Goal: Task Accomplishment & Management: Use online tool/utility

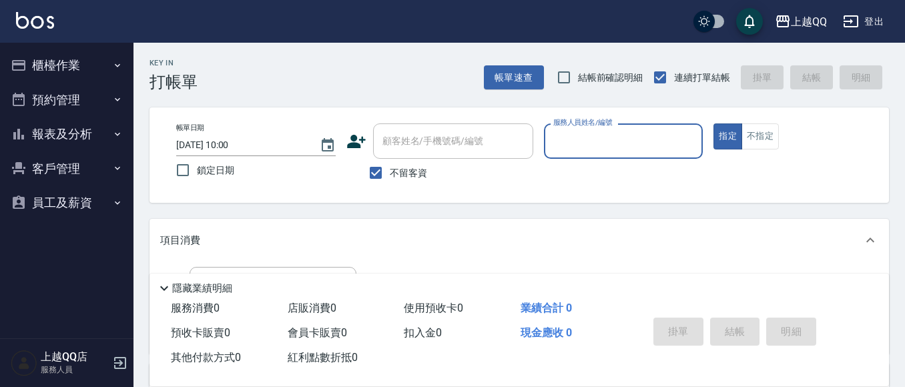
click at [75, 73] on button "櫃檯作業" at bounding box center [66, 65] width 123 height 35
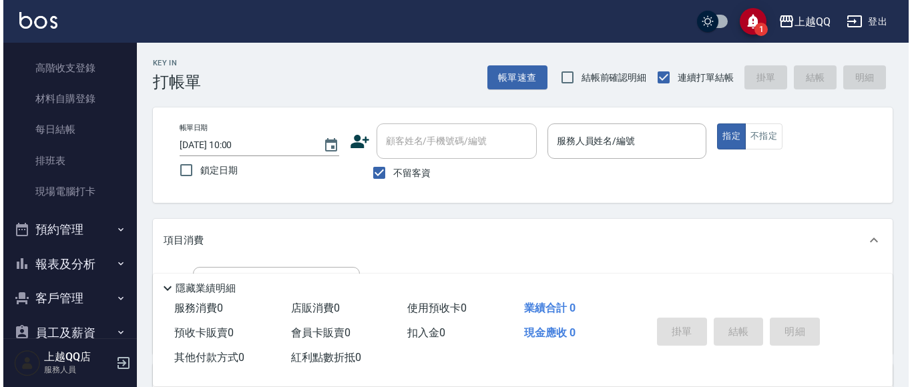
scroll to position [217, 0]
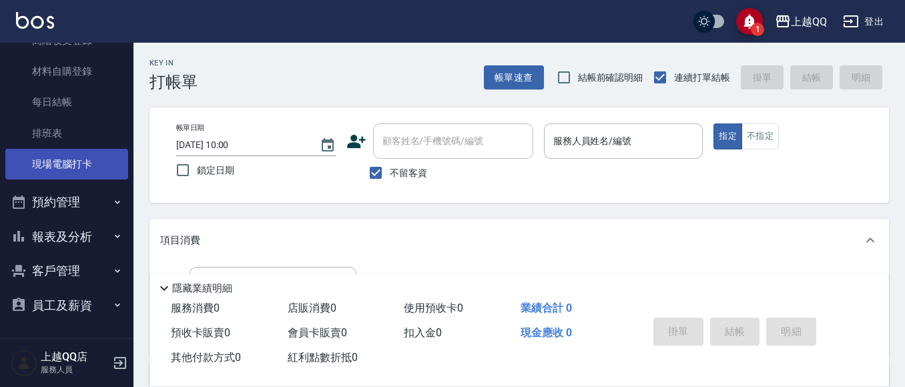
click at [86, 170] on link "現場電腦打卡" at bounding box center [66, 164] width 123 height 31
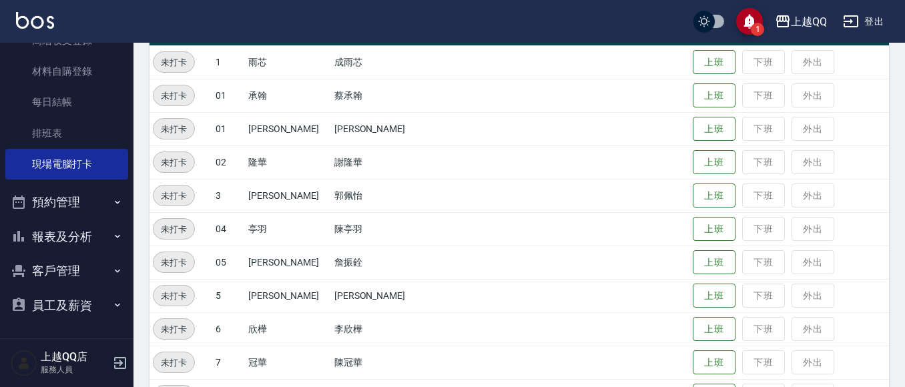
scroll to position [200, 0]
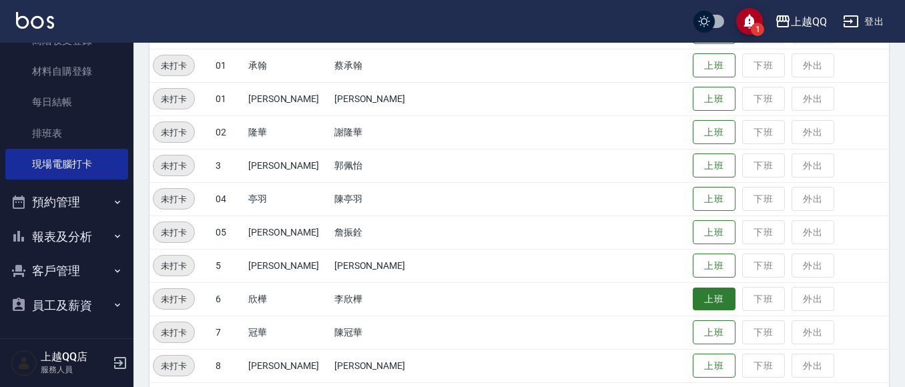
click at [707, 296] on button "上班" at bounding box center [714, 299] width 43 height 23
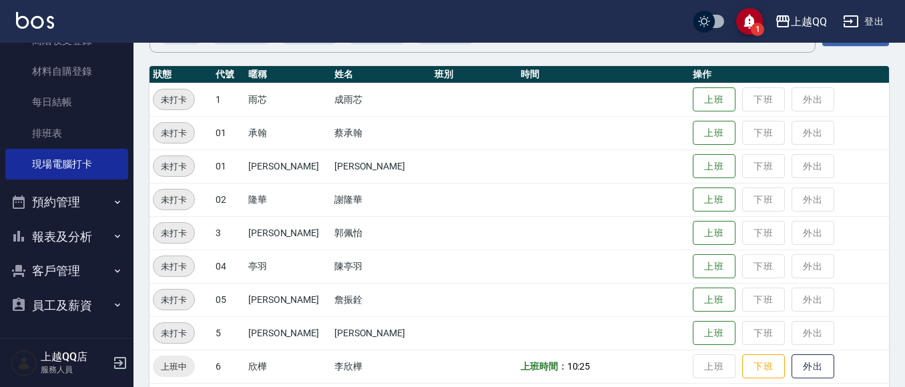
scroll to position [133, 0]
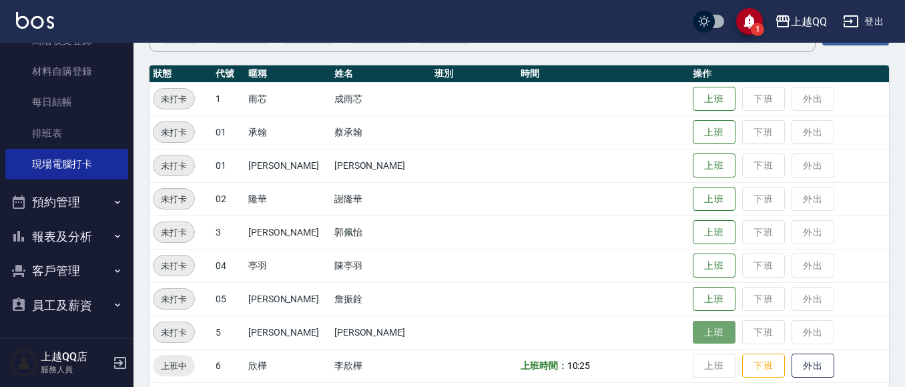
click at [693, 336] on button "上班" at bounding box center [714, 332] width 43 height 23
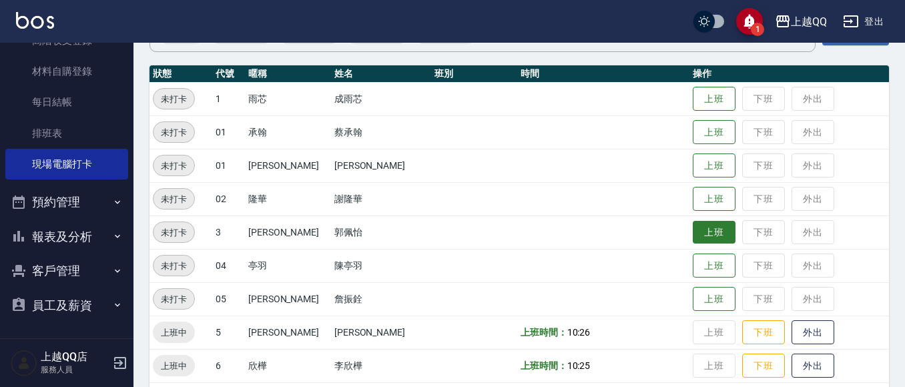
click at [693, 234] on button "上班" at bounding box center [714, 232] width 43 height 23
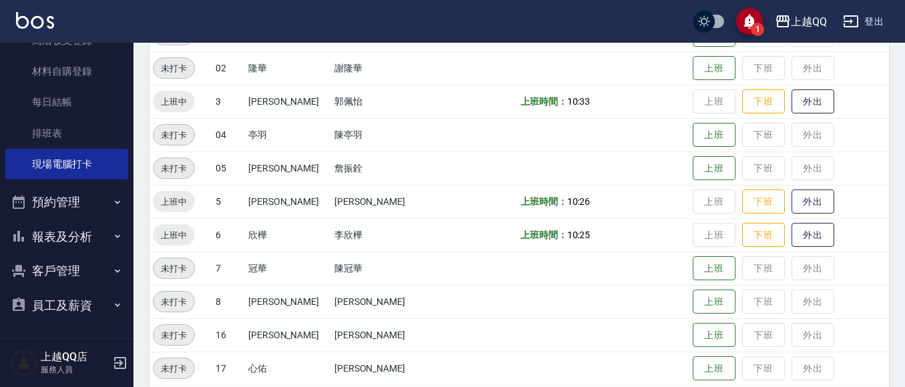
scroll to position [334, 0]
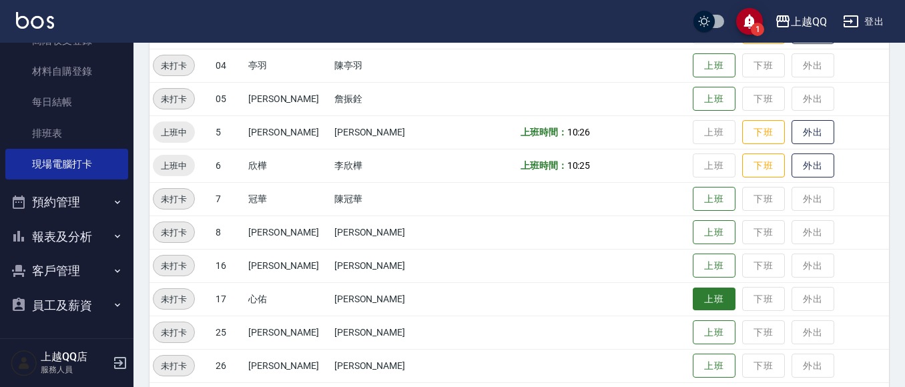
click at [707, 300] on button "上班" at bounding box center [714, 299] width 43 height 23
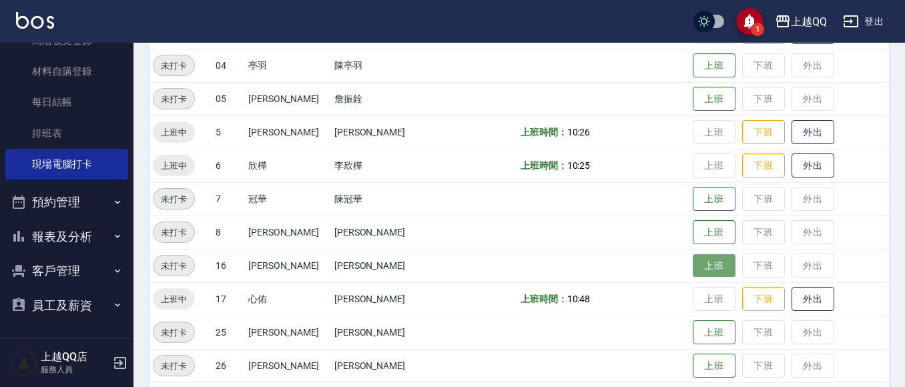
click at [693, 264] on button "上班" at bounding box center [714, 265] width 43 height 23
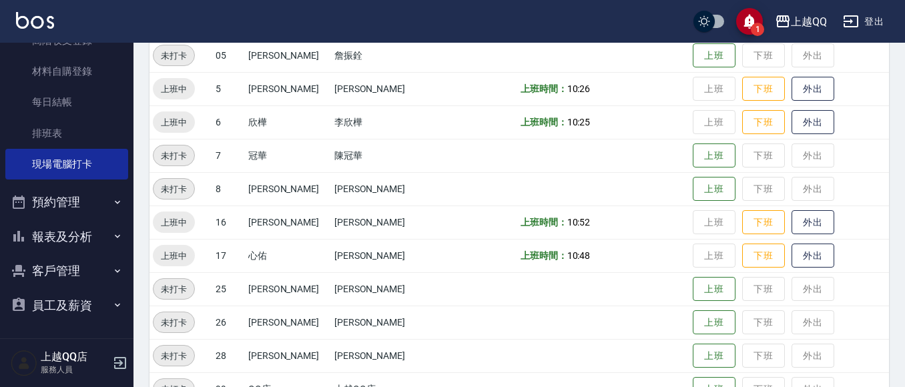
scroll to position [400, 0]
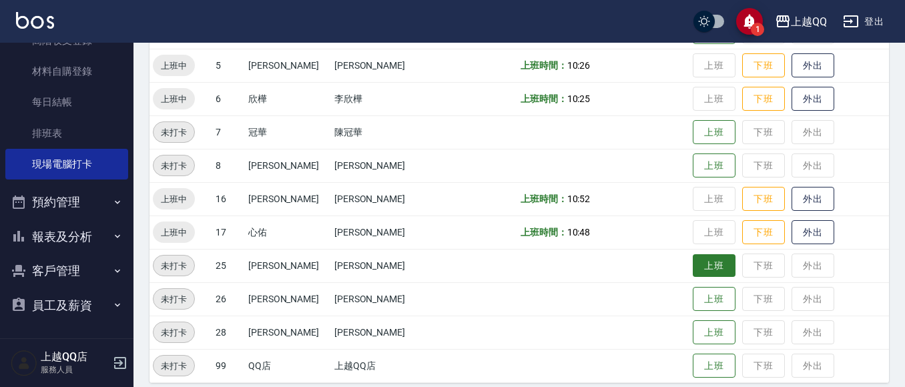
click at [711, 262] on button "上班" at bounding box center [714, 265] width 43 height 23
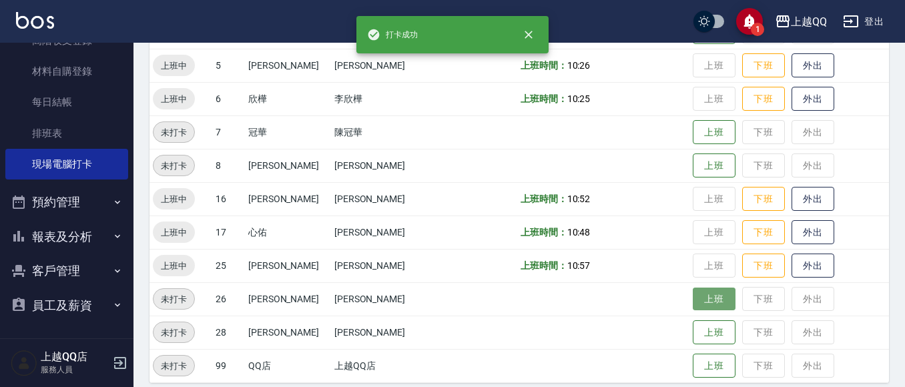
click at [695, 308] on button "上班" at bounding box center [714, 299] width 43 height 23
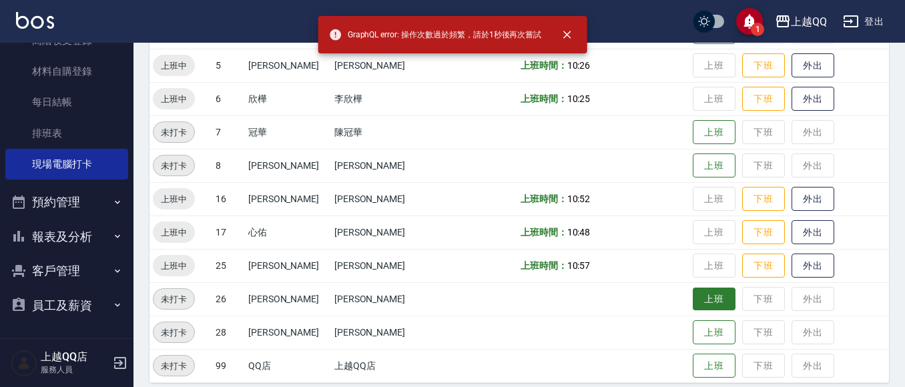
click at [695, 308] on button "上班" at bounding box center [714, 299] width 43 height 23
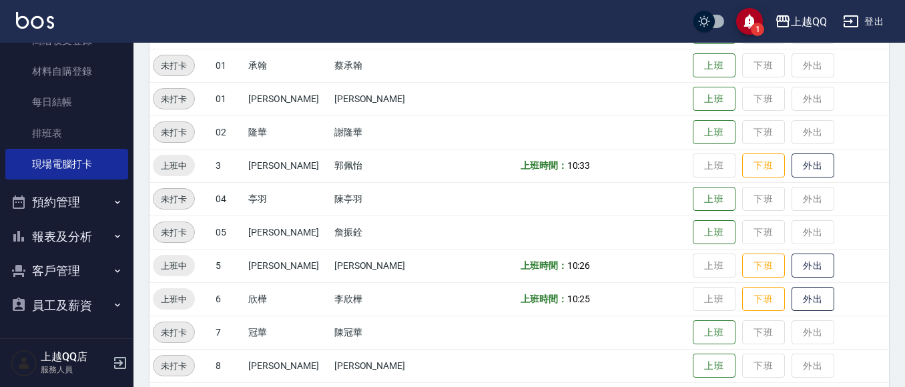
scroll to position [0, 0]
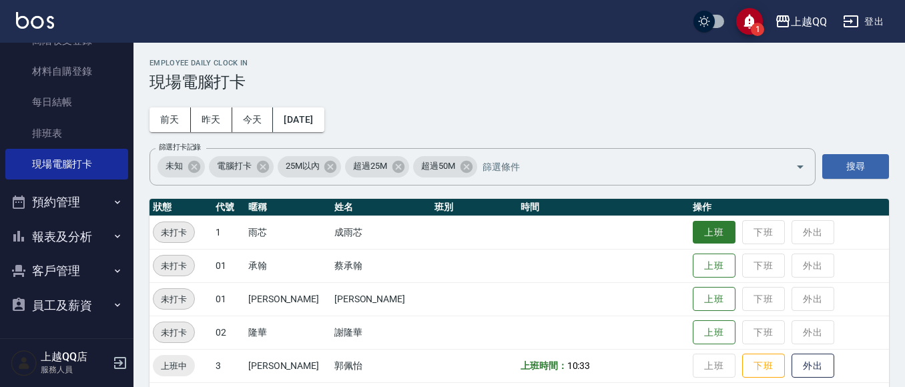
click at [693, 226] on button "上班" at bounding box center [714, 232] width 43 height 23
